Goal: Find specific page/section: Find specific page/section

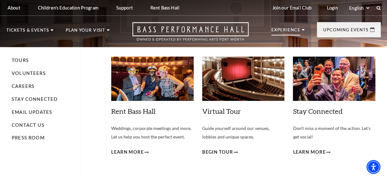
click at [279, 28] on p "Experience" at bounding box center [286, 32] width 29 height 8
click at [30, 73] on link "Volunteers" at bounding box center [29, 73] width 34 height 5
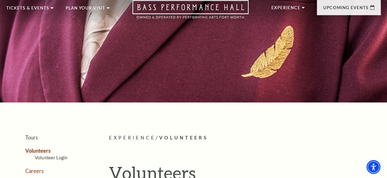
scroll to position [32, 0]
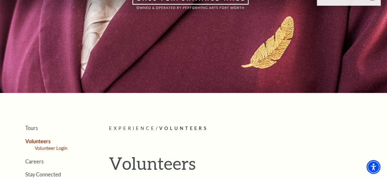
click at [48, 147] on link "Volunteer Login" at bounding box center [51, 147] width 33 height 5
